Goal: Task Accomplishment & Management: Manage account settings

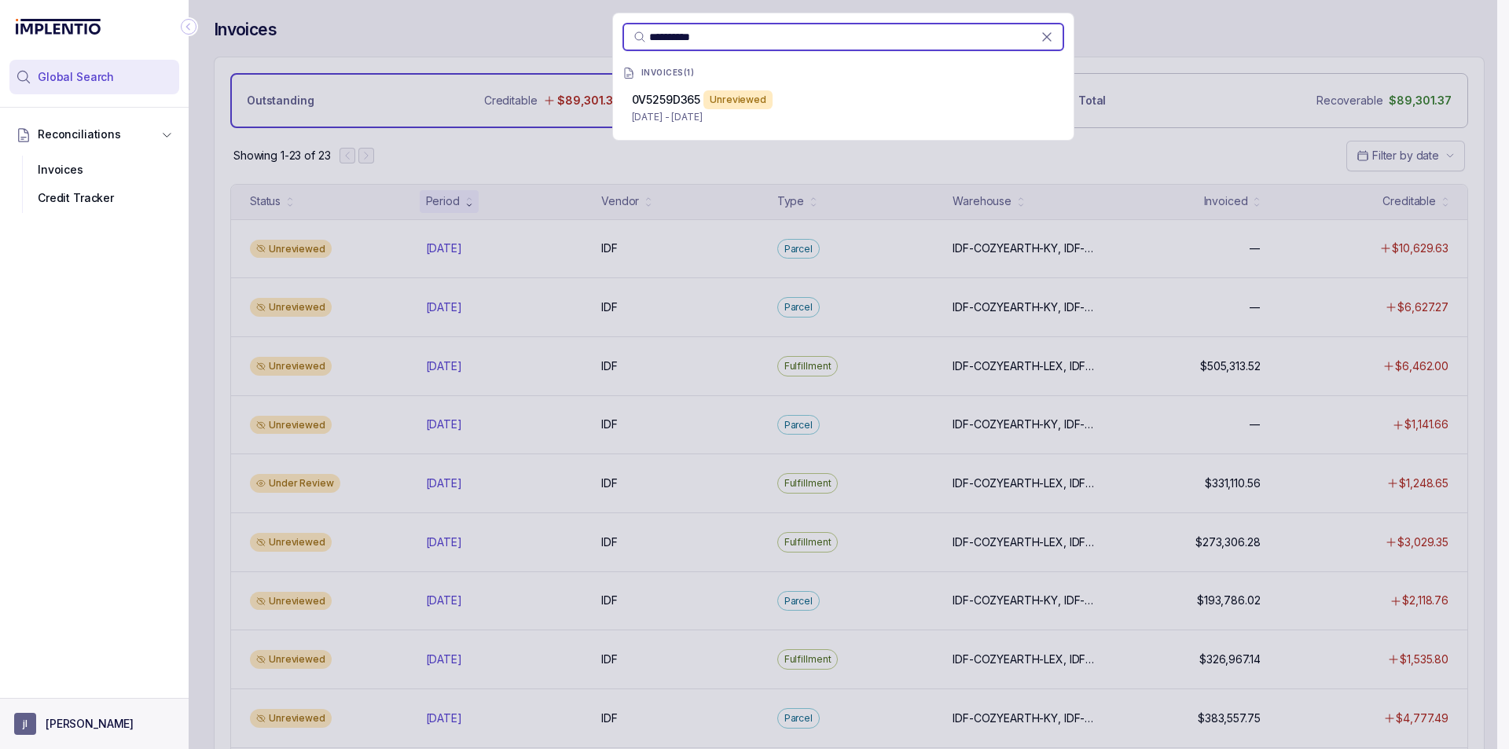
click at [91, 710] on aside "[PERSON_NAME]" at bounding box center [94, 723] width 189 height 51
click at [90, 714] on button "[PERSON_NAME]" at bounding box center [94, 724] width 160 height 22
click at [95, 689] on p "Logout" at bounding box center [104, 690] width 130 height 16
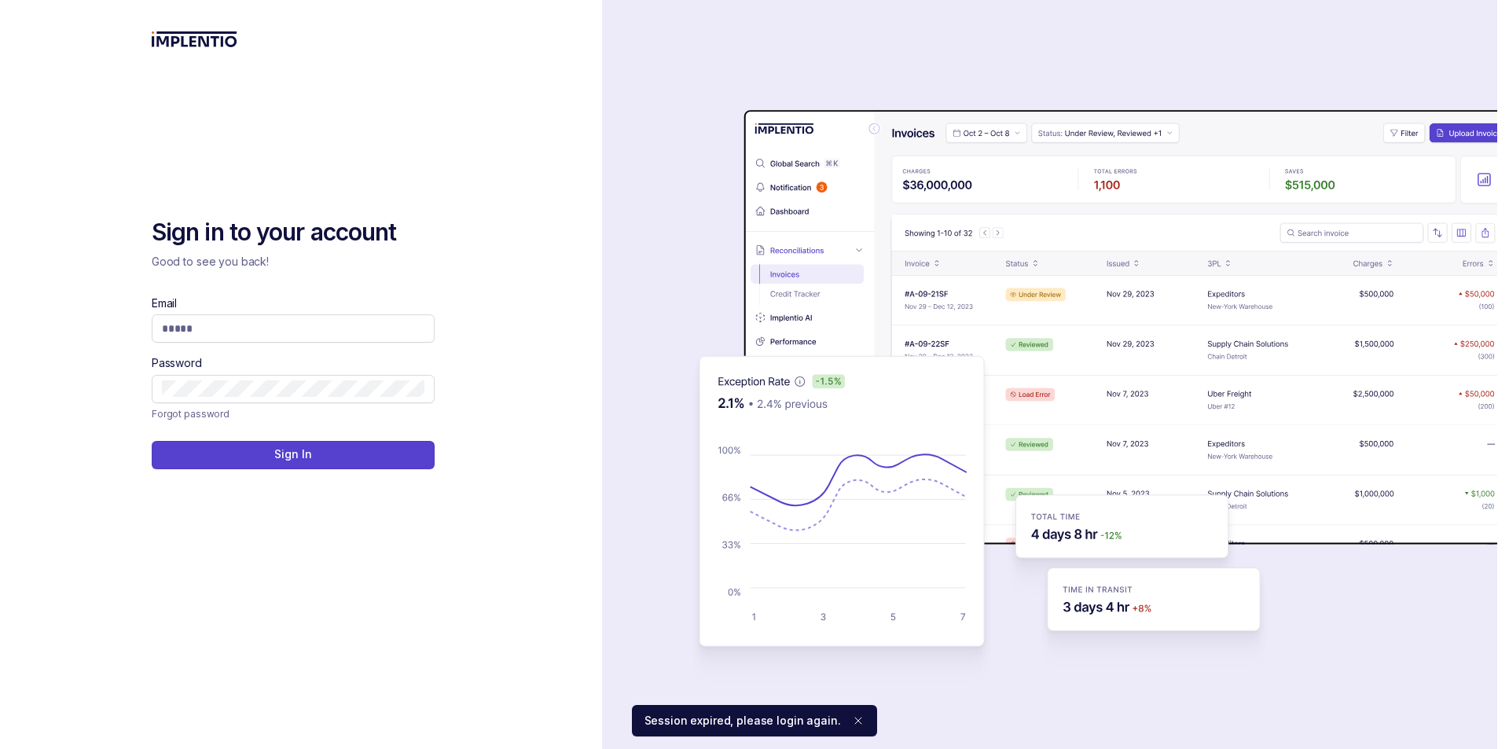
click at [242, 310] on div "Email" at bounding box center [293, 318] width 283 height 47
click at [250, 332] on input "Email" at bounding box center [293, 329] width 262 height 16
click at [401, 340] on span at bounding box center [293, 328] width 283 height 28
click at [405, 336] on input "Email" at bounding box center [293, 329] width 262 height 16
click at [0, 748] on com-1password-button at bounding box center [0, 749] width 0 height 0
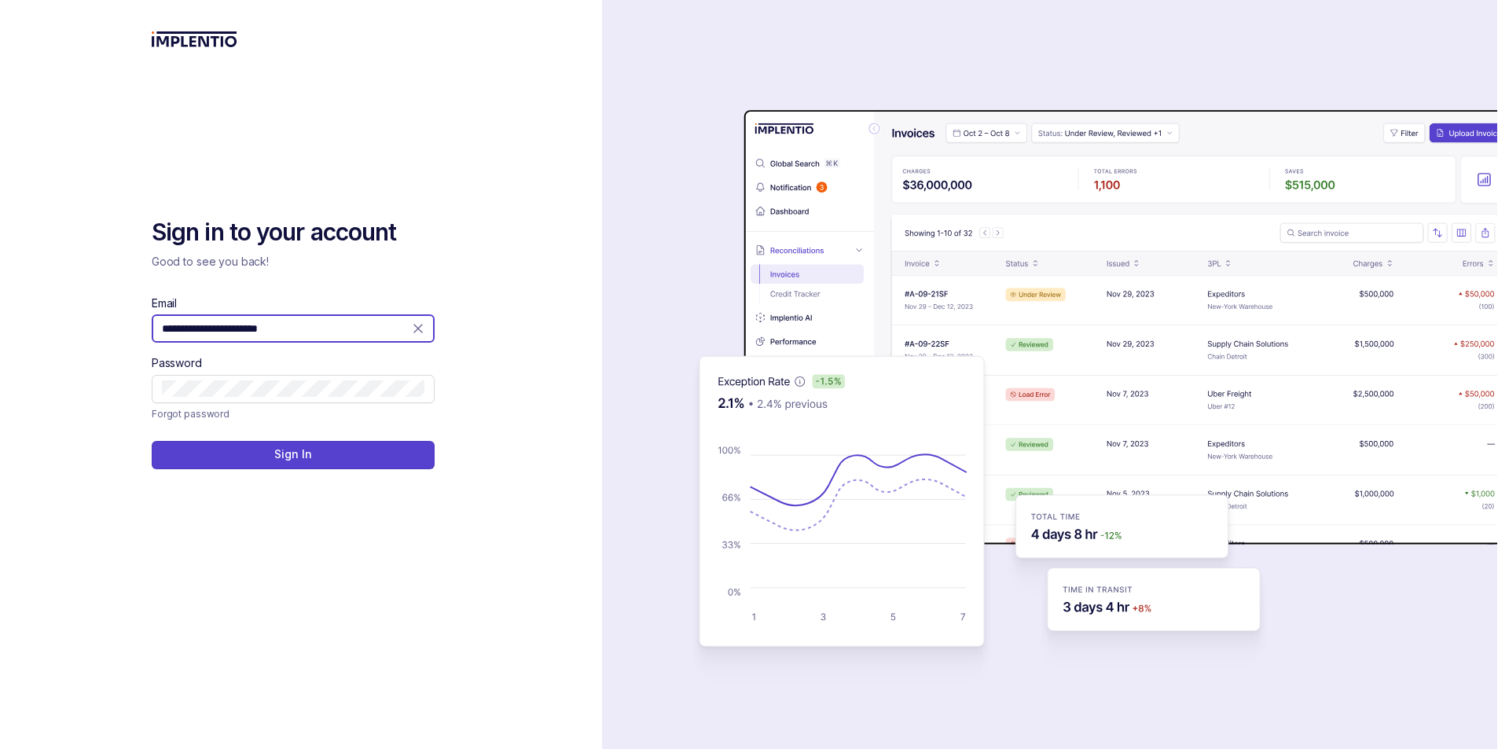
type input "**********"
